Goal: Information Seeking & Learning: Learn about a topic

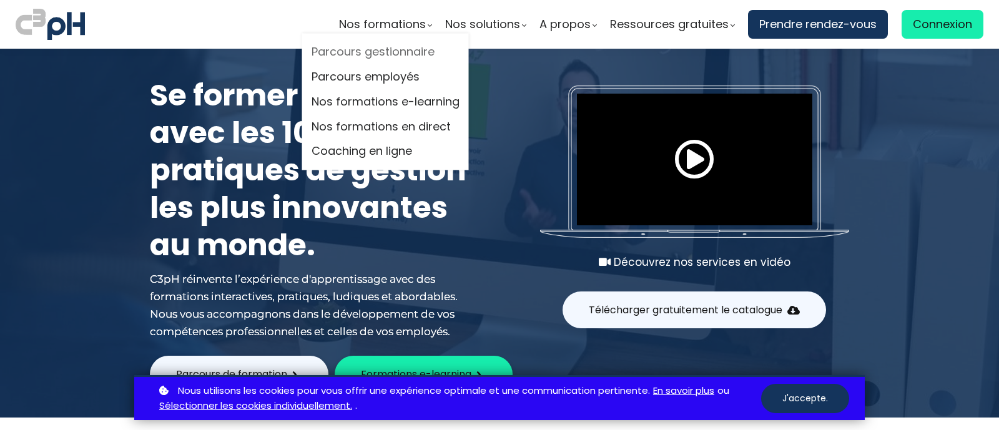
click at [366, 48] on link "Parcours gestionnaire" at bounding box center [386, 52] width 148 height 19
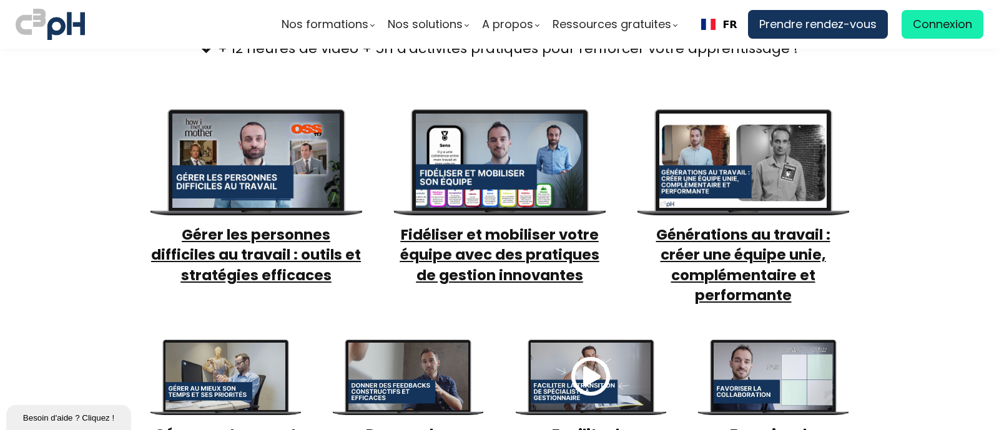
scroll to position [762, 0]
